Goal: Find specific page/section: Find specific page/section

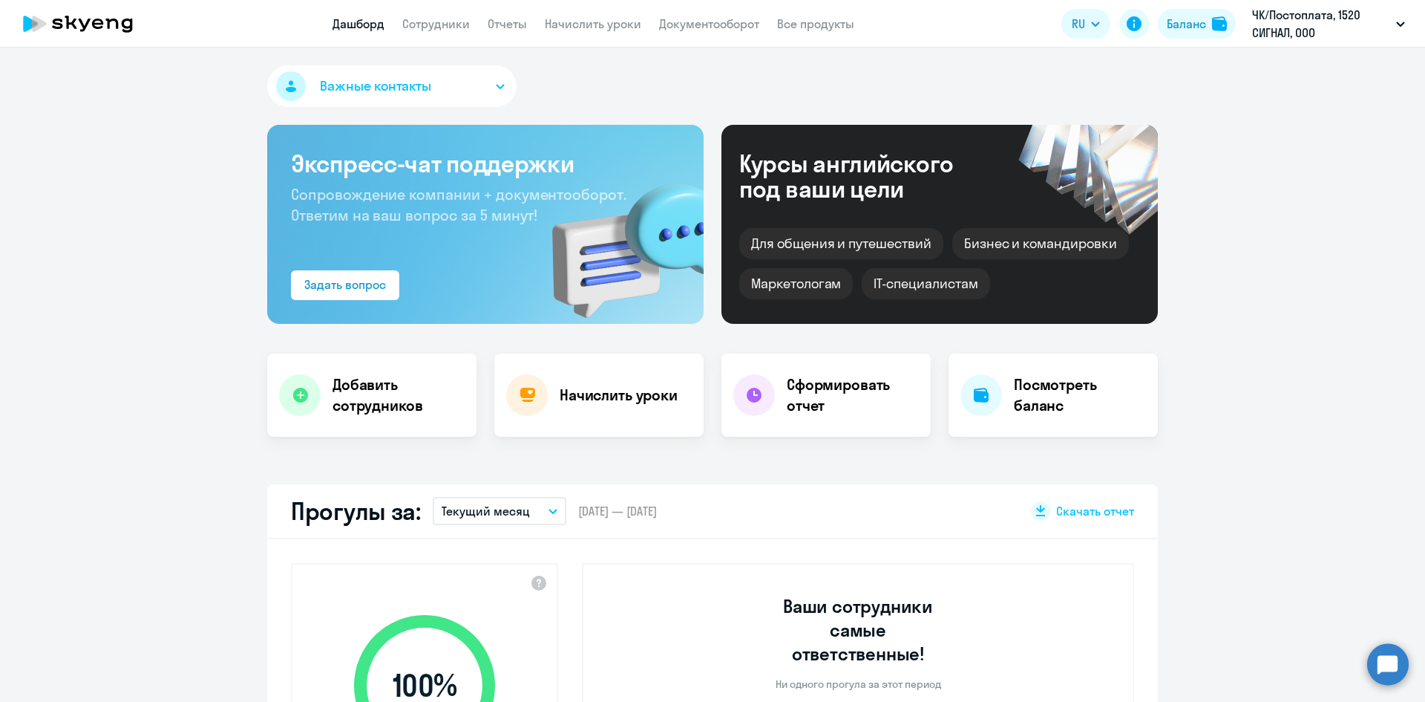
select select "30"
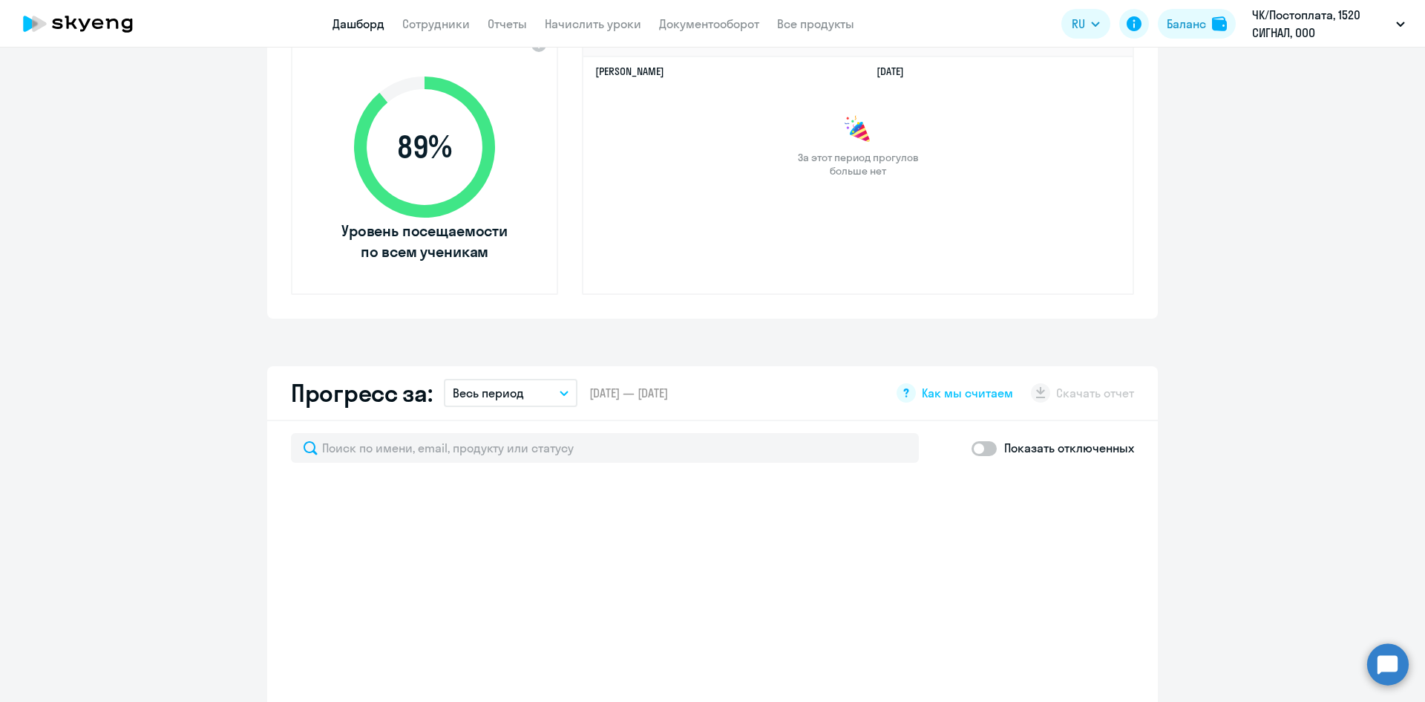
scroll to position [520, 0]
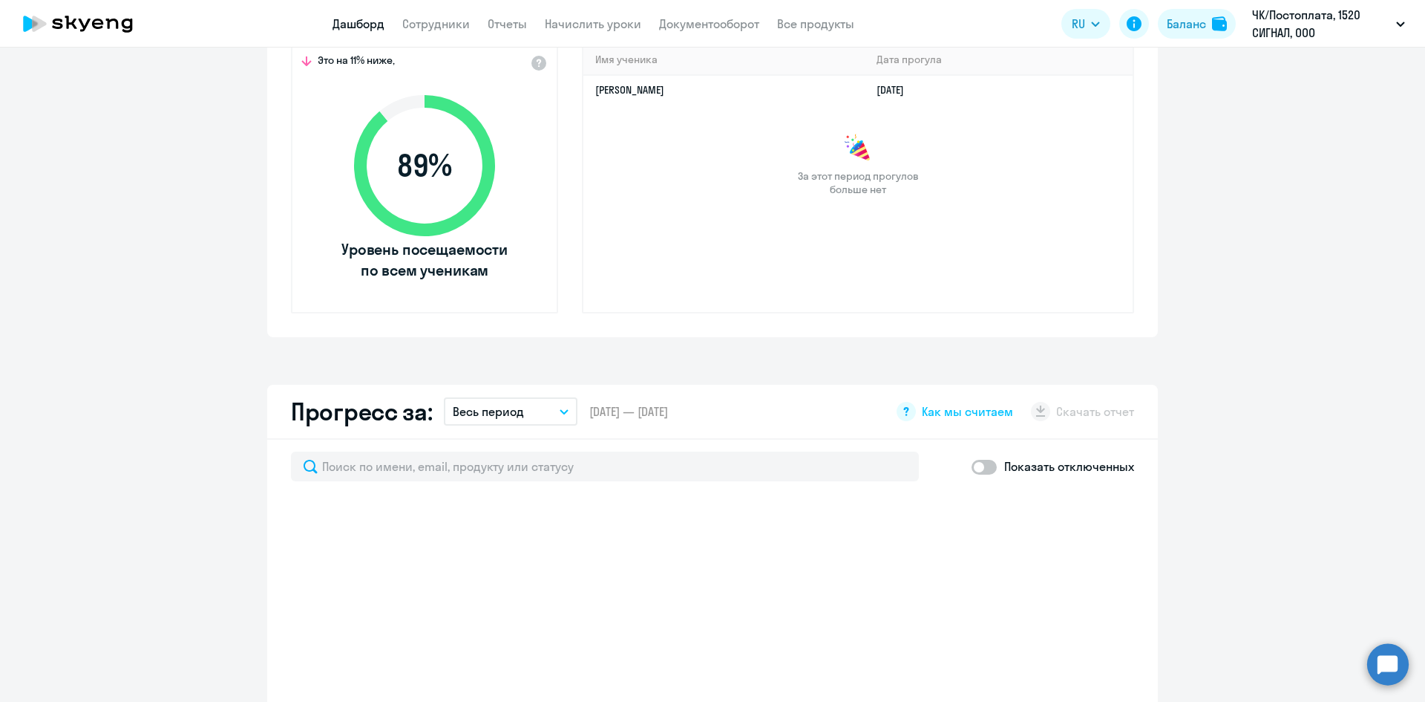
select select "30"
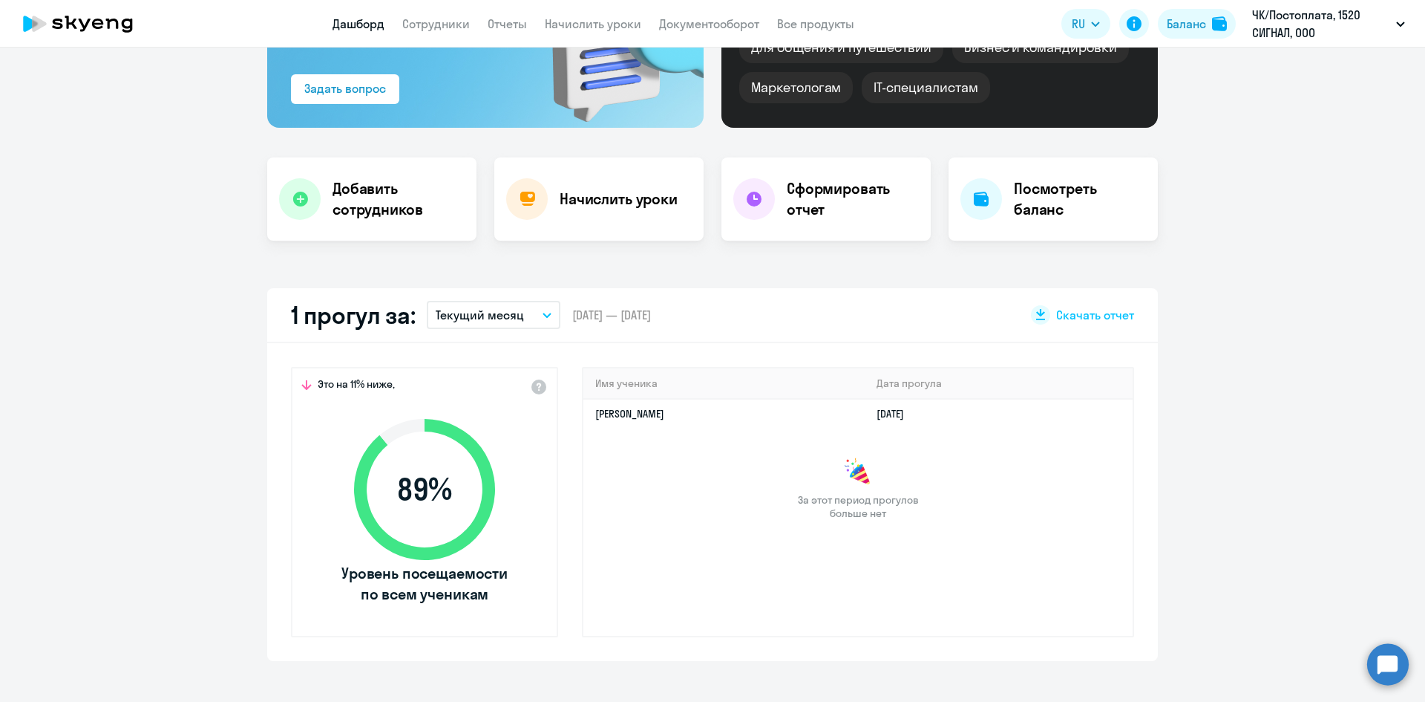
scroll to position [0, 0]
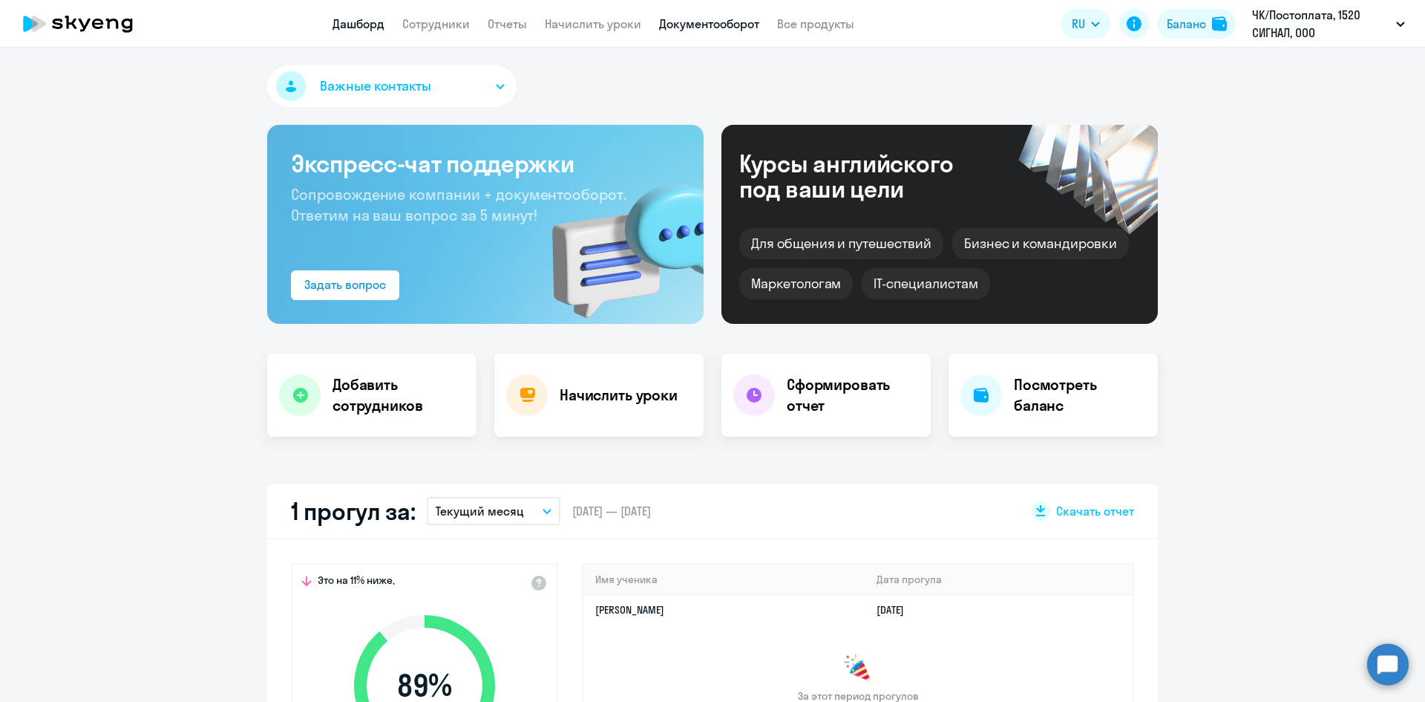
click at [705, 26] on link "Документооборот" at bounding box center [709, 23] width 100 height 15
